Goal: Check status: Check status

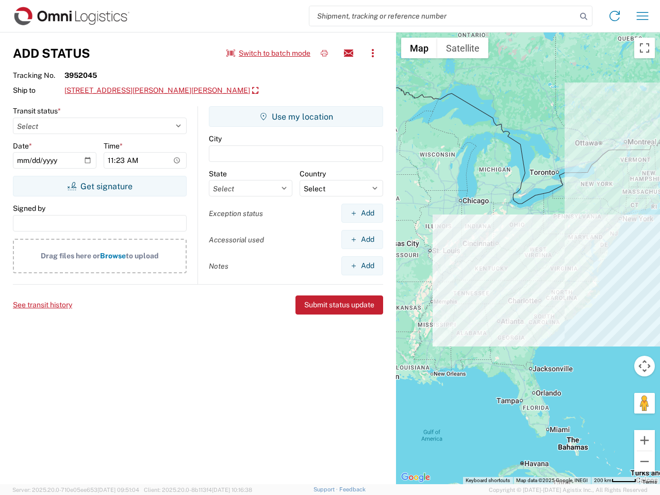
click at [443, 16] on input "search" at bounding box center [443, 16] width 267 height 20
click at [584, 17] on icon at bounding box center [584, 16] width 14 height 14
click at [615, 16] on icon at bounding box center [615, 16] width 17 height 17
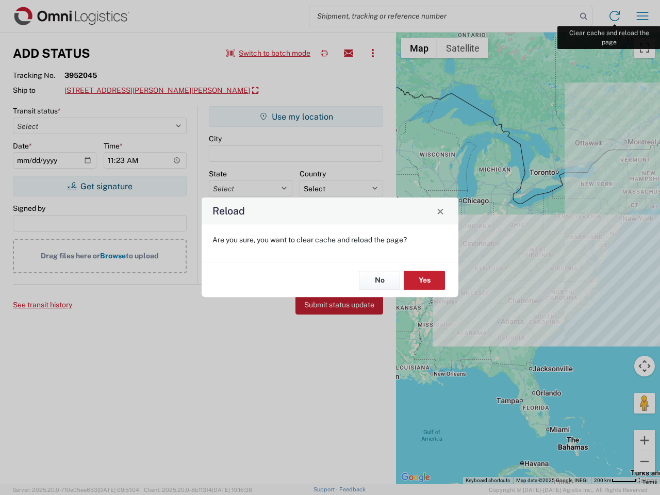
click at [643, 16] on div "Reload Are you sure, you want to clear cache and reload the page? No Yes" at bounding box center [330, 247] width 660 height 495
click at [269, 53] on div "Reload Are you sure, you want to clear cache and reload the page? No Yes" at bounding box center [330, 247] width 660 height 495
click at [325, 53] on div "Reload Are you sure, you want to clear cache and reload the page? No Yes" at bounding box center [330, 247] width 660 height 495
click at [349, 53] on div "Reload Are you sure, you want to clear cache and reload the page? No Yes" at bounding box center [330, 247] width 660 height 495
click at [373, 53] on div "Reload Are you sure, you want to clear cache and reload the page? No Yes" at bounding box center [330, 247] width 660 height 495
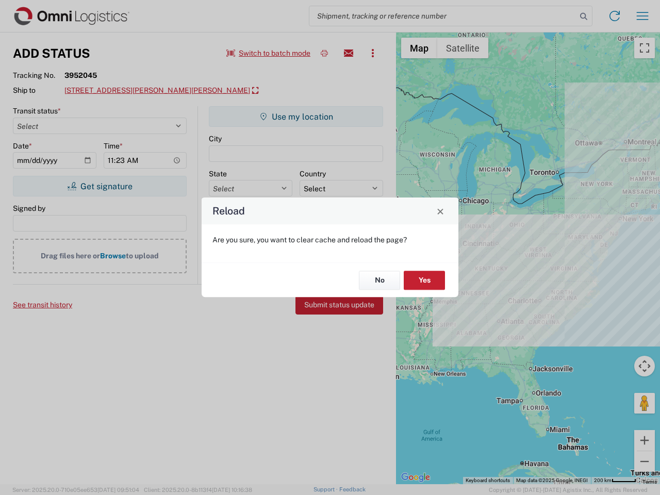
click at [139, 91] on div "Reload Are you sure, you want to clear cache and reload the page? No Yes" at bounding box center [330, 247] width 660 height 495
click at [100, 186] on div "Reload Are you sure, you want to clear cache and reload the page? No Yes" at bounding box center [330, 247] width 660 height 495
